Goal: Transaction & Acquisition: Purchase product/service

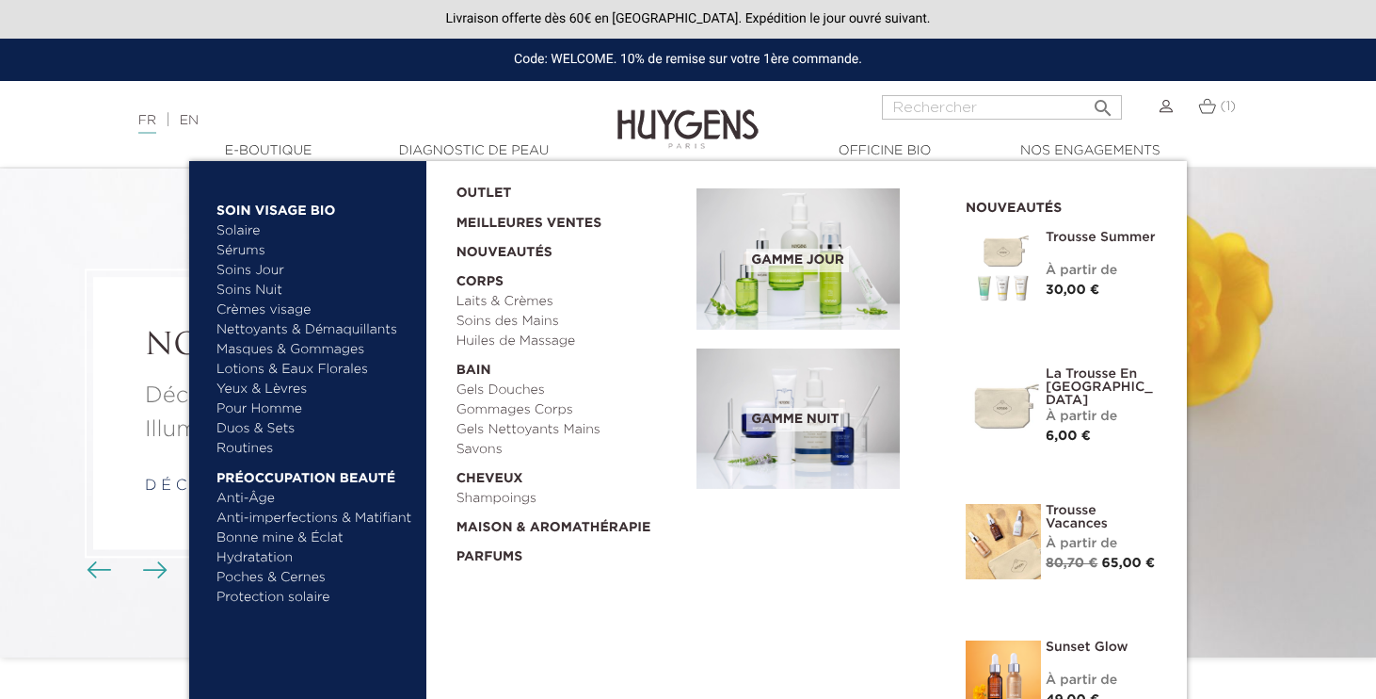
click at [793, 249] on span "Gamme jour" at bounding box center [798, 261] width 102 height 24
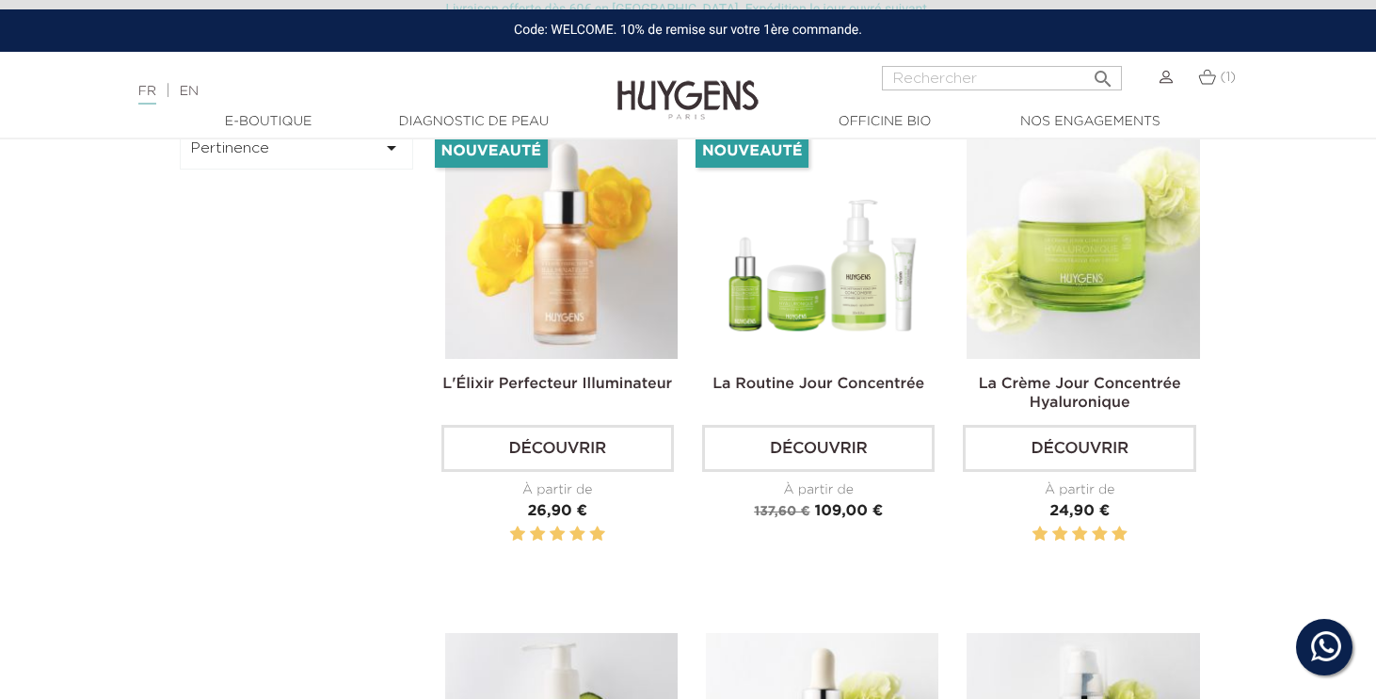
scroll to position [610, 0]
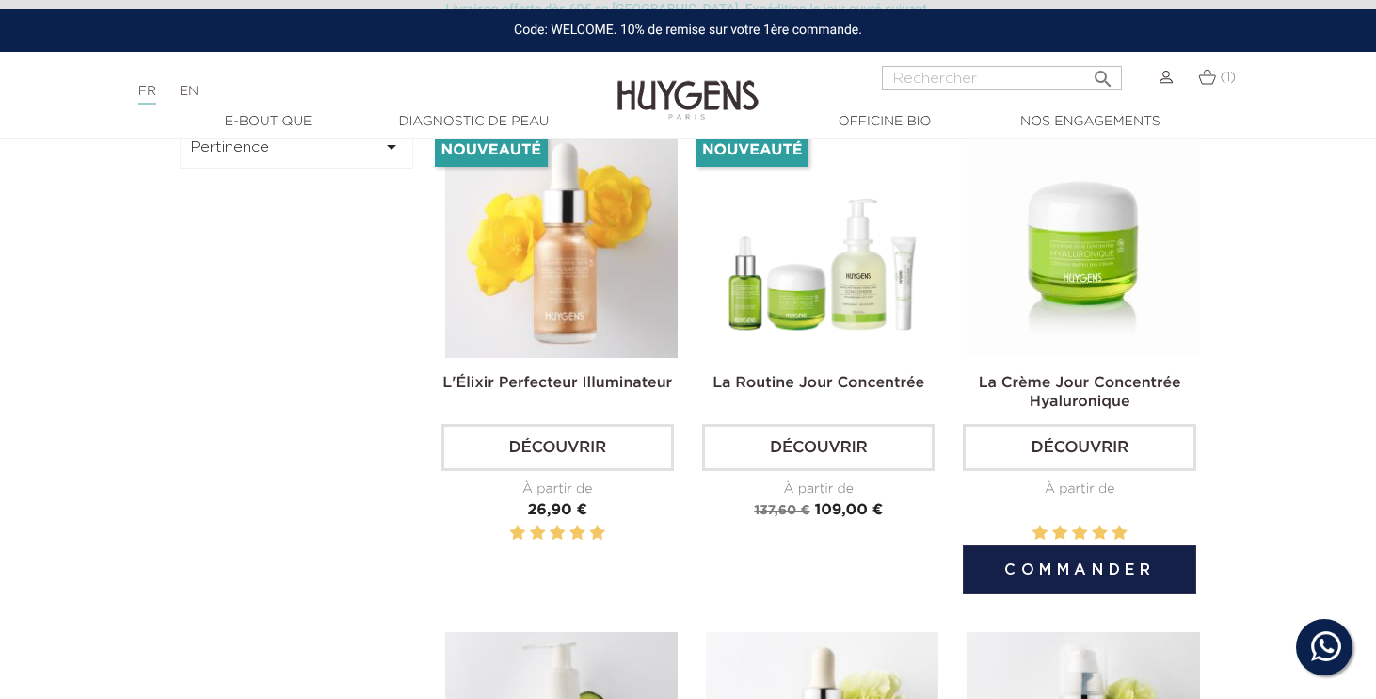
click at [1080, 313] on img at bounding box center [1083, 241] width 233 height 233
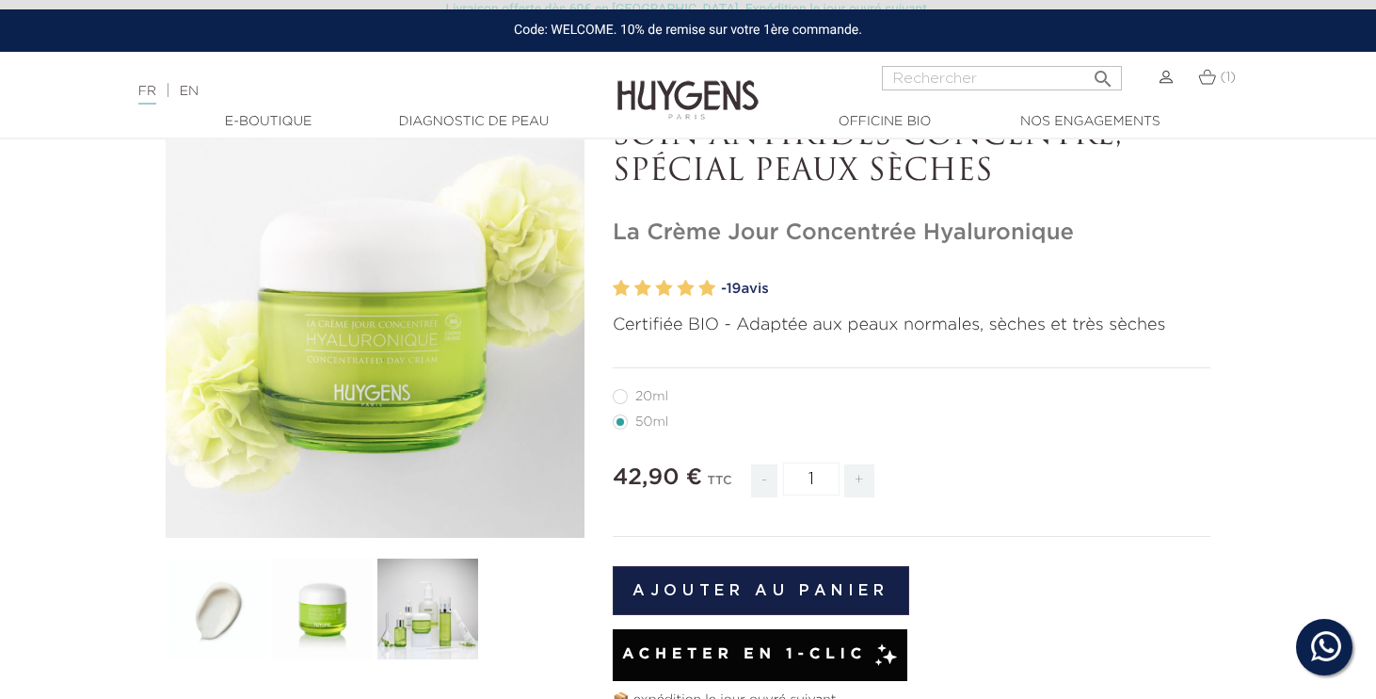
scroll to position [204, 0]
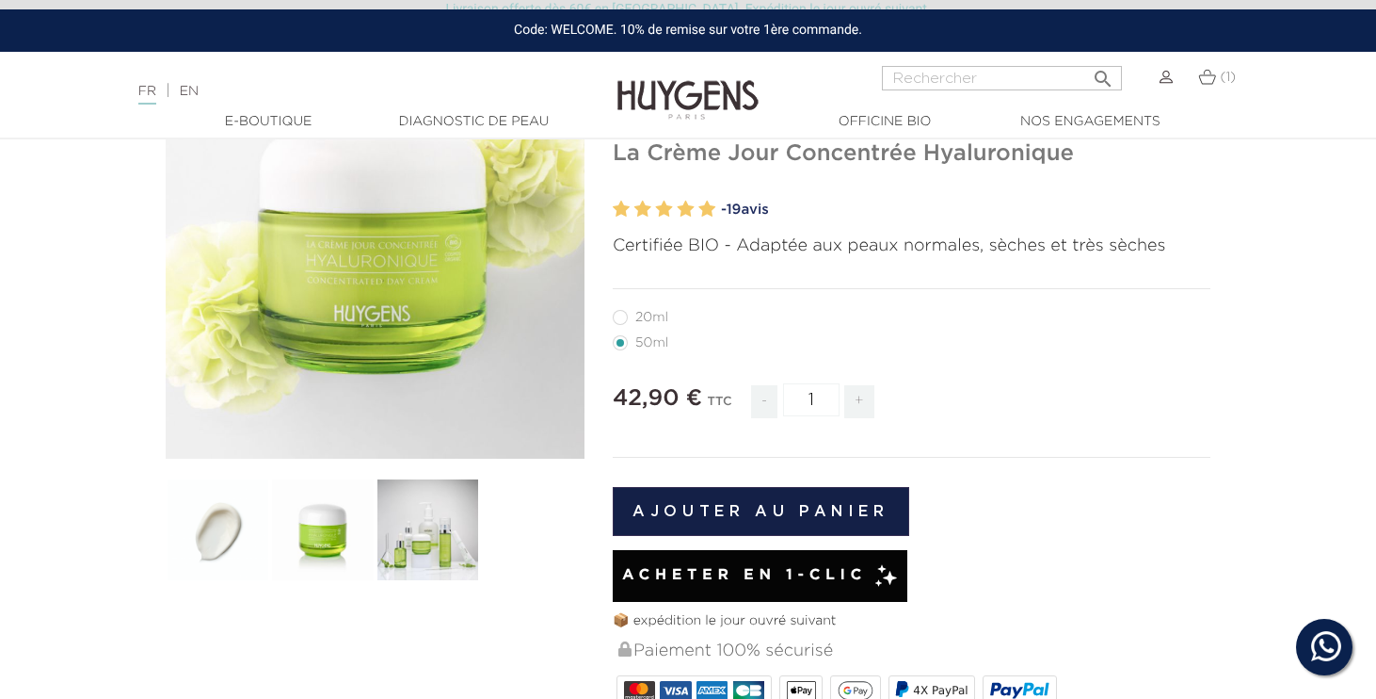
click at [651, 318] on label27"] "20ml" at bounding box center [652, 317] width 78 height 15
radio input "true"
